Goal: Task Accomplishment & Management: Complete application form

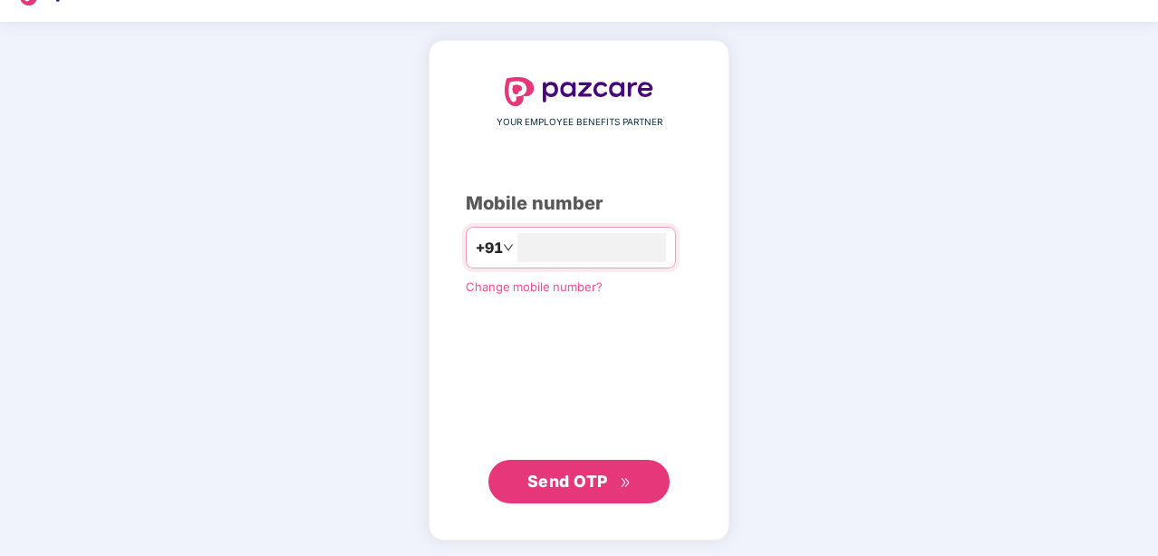
type input "**********"
click at [602, 480] on span "Send OTP" at bounding box center [567, 481] width 81 height 19
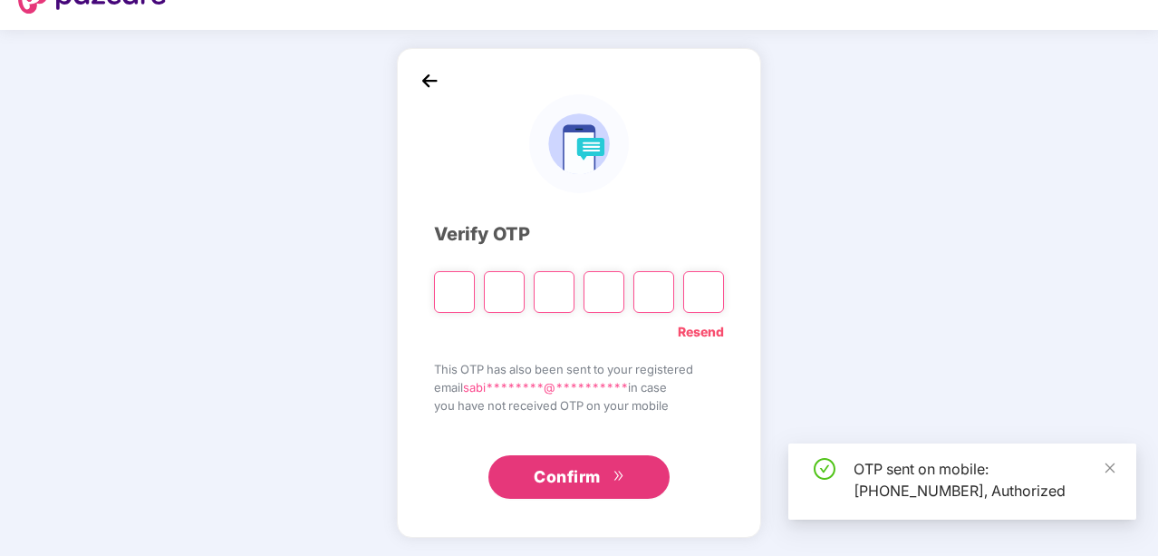
scroll to position [34, 0]
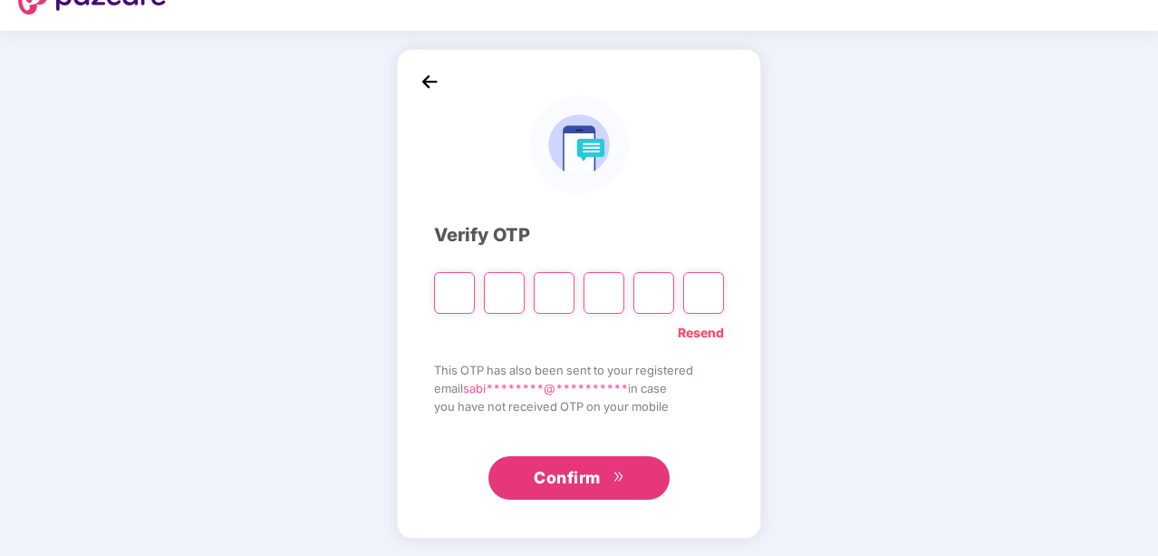
type input "*"
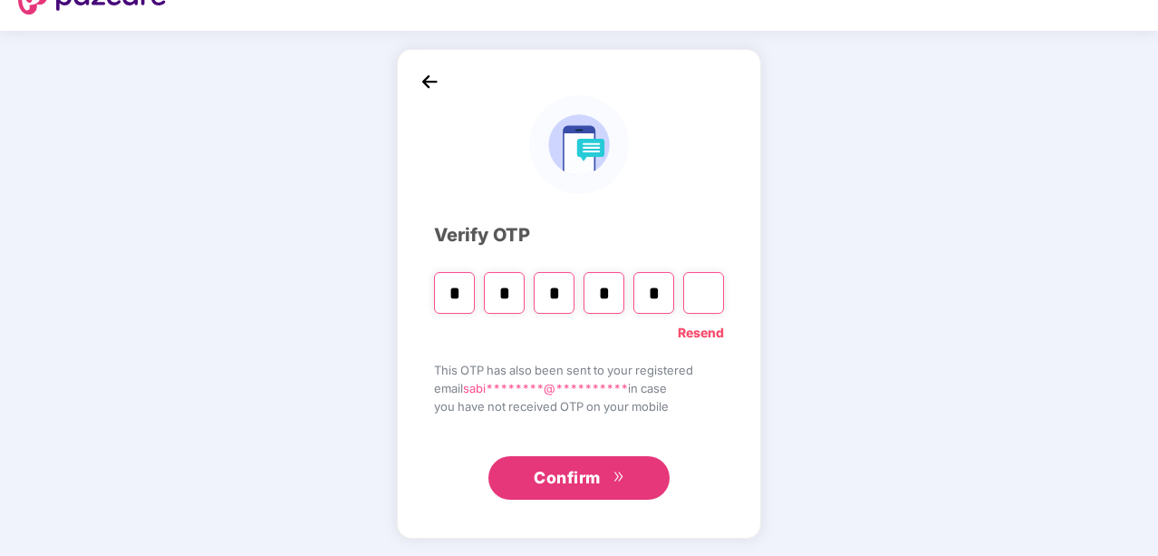
type input "*"
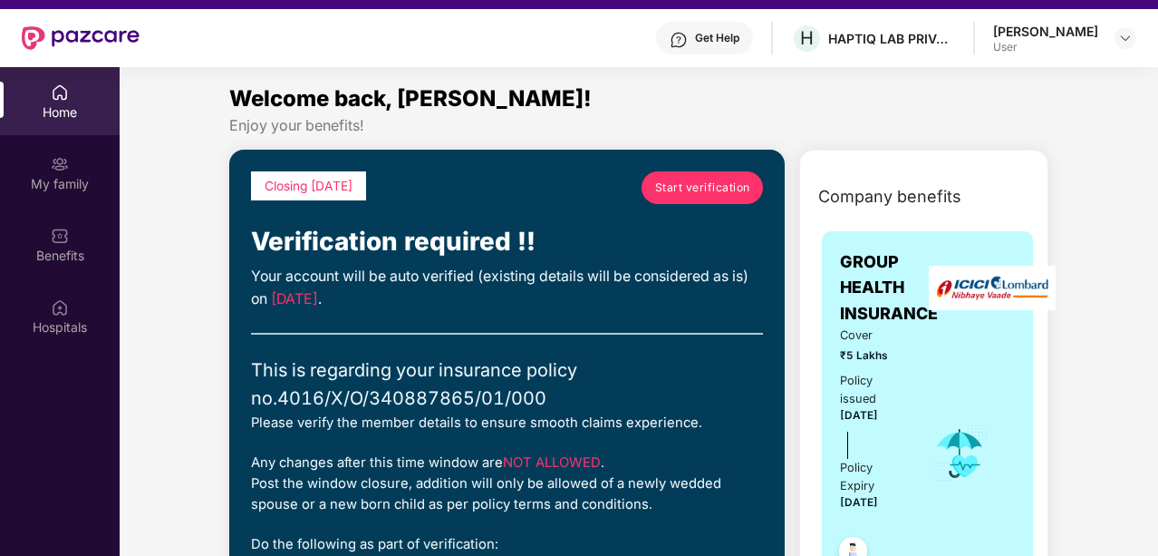
click at [720, 181] on span "Start verification" at bounding box center [702, 187] width 95 height 17
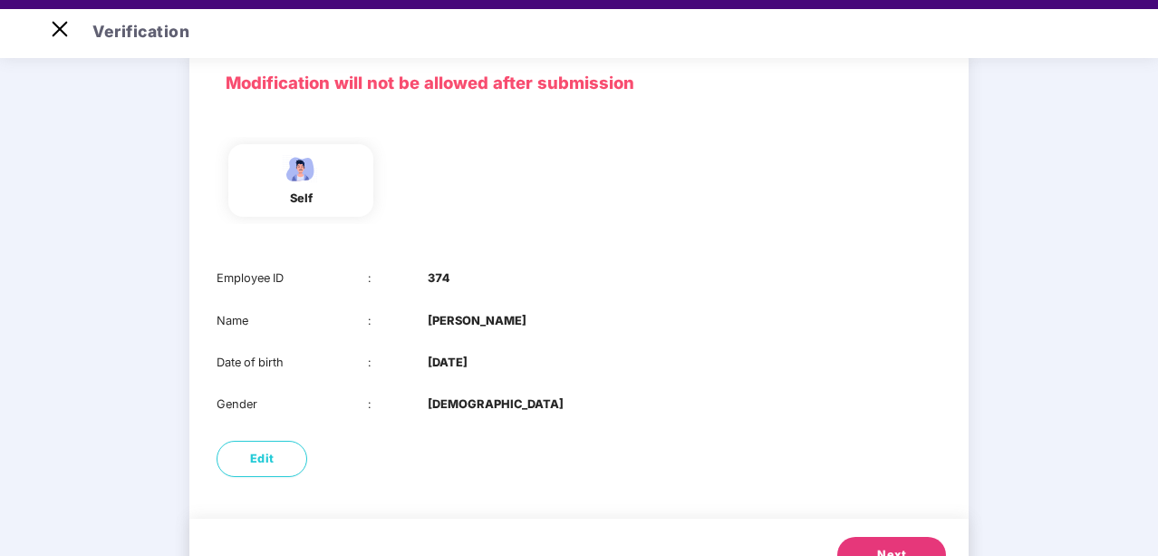
scroll to position [159, 0]
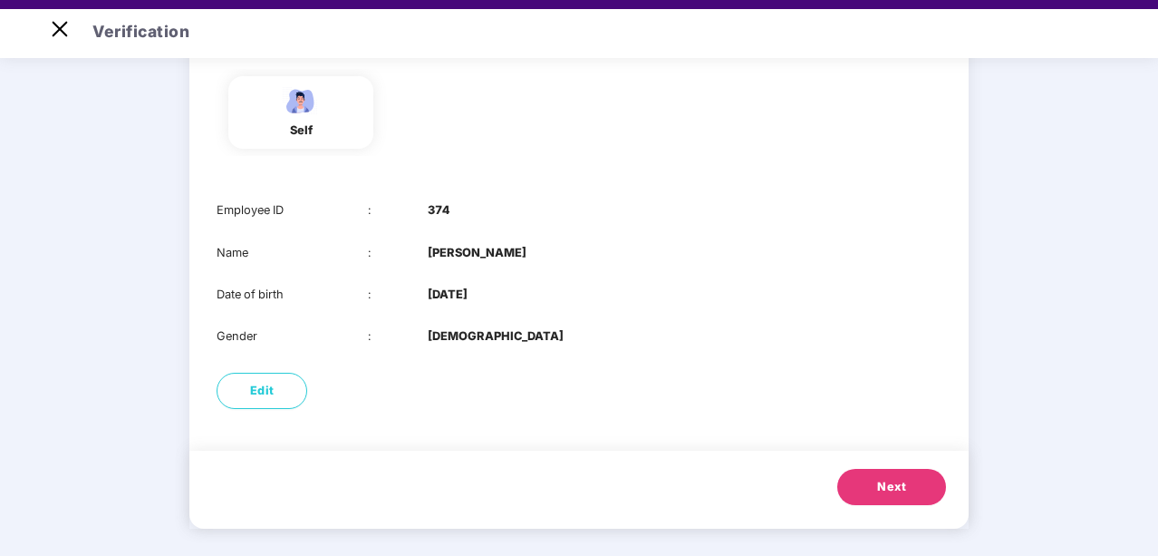
click at [906, 483] on button "Next" at bounding box center [891, 487] width 109 height 36
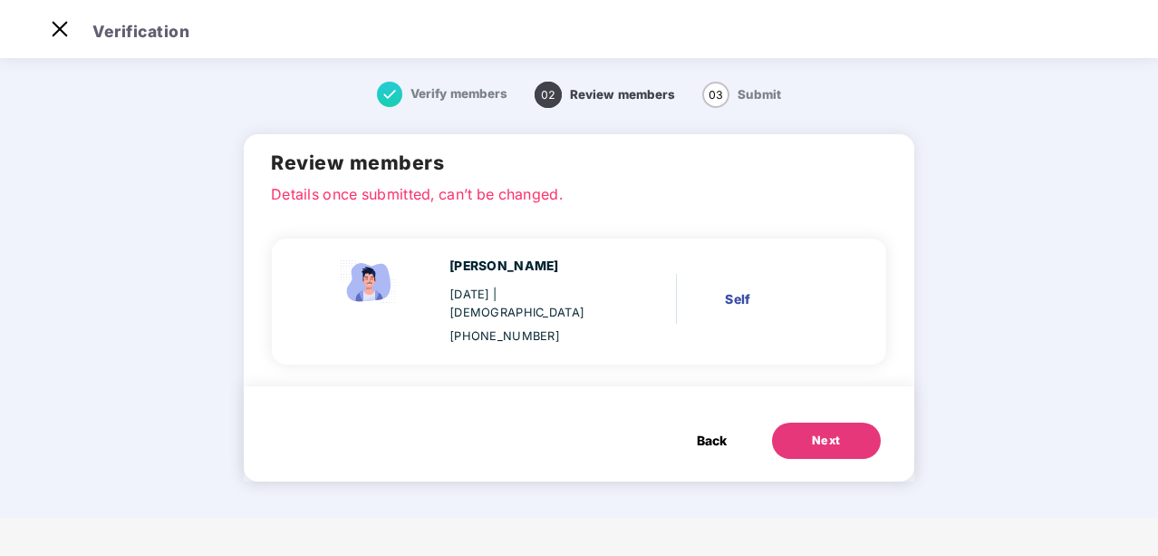
click at [822, 431] on div "Next" at bounding box center [826, 440] width 29 height 18
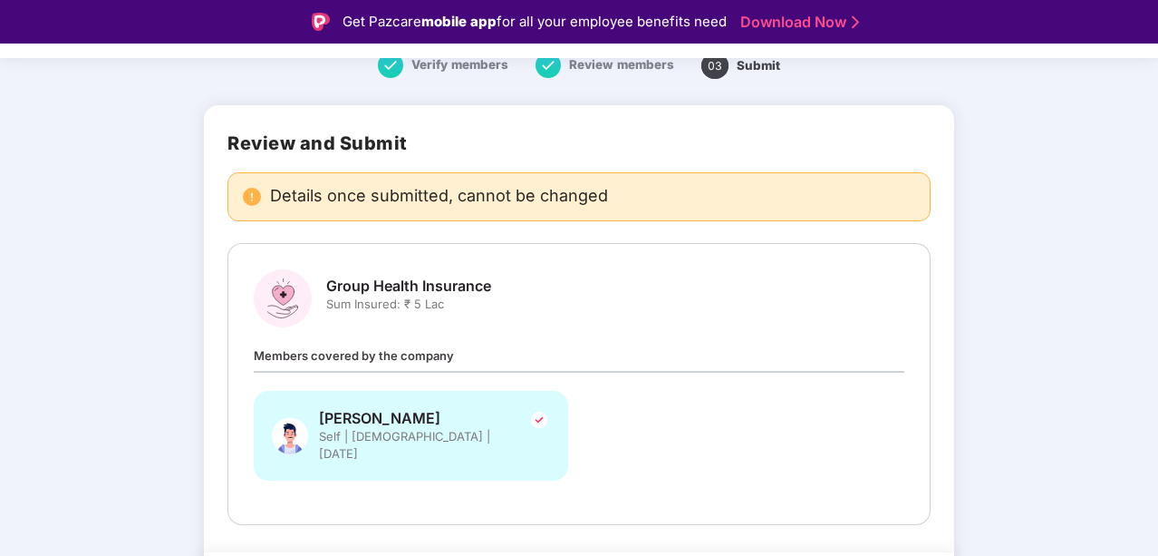
scroll to position [123, 0]
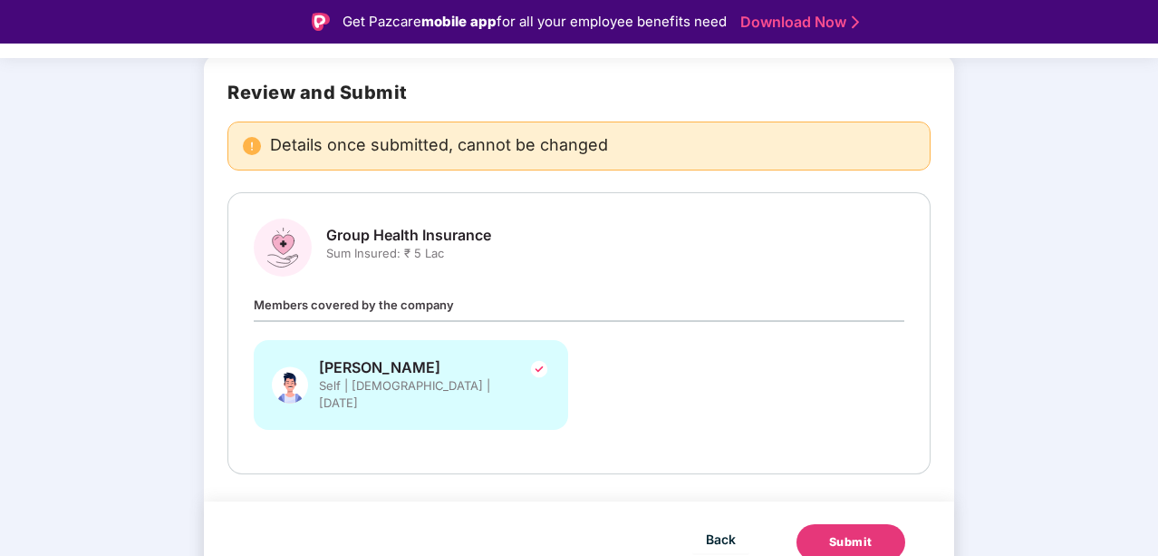
click at [879, 524] on button "Submit" at bounding box center [851, 542] width 109 height 36
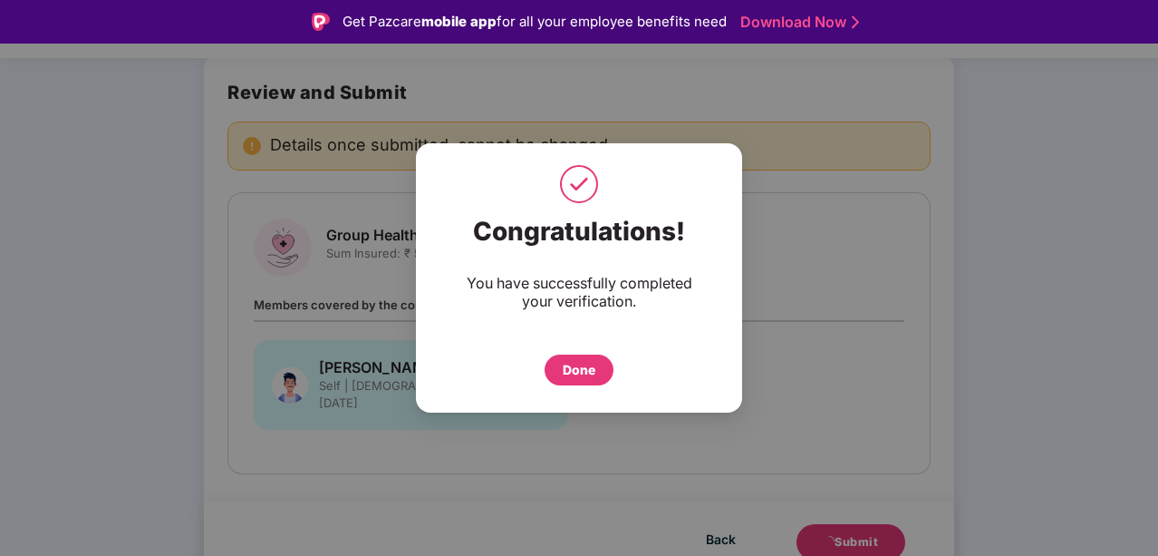
click at [585, 367] on div "Done" at bounding box center [579, 370] width 33 height 20
